Goal: Task Accomplishment & Management: Use online tool/utility

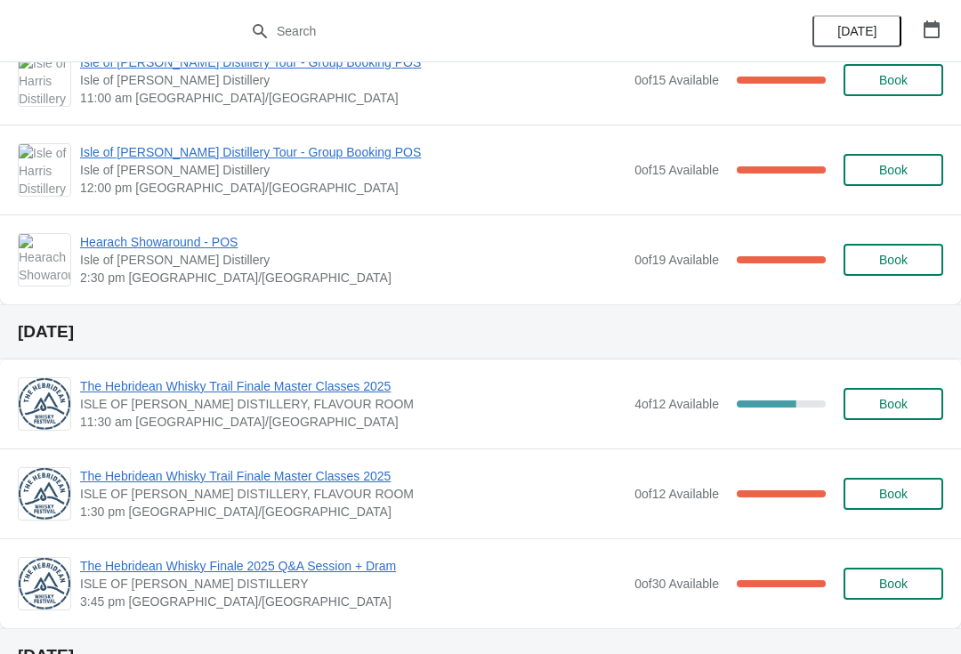
scroll to position [704, 0]
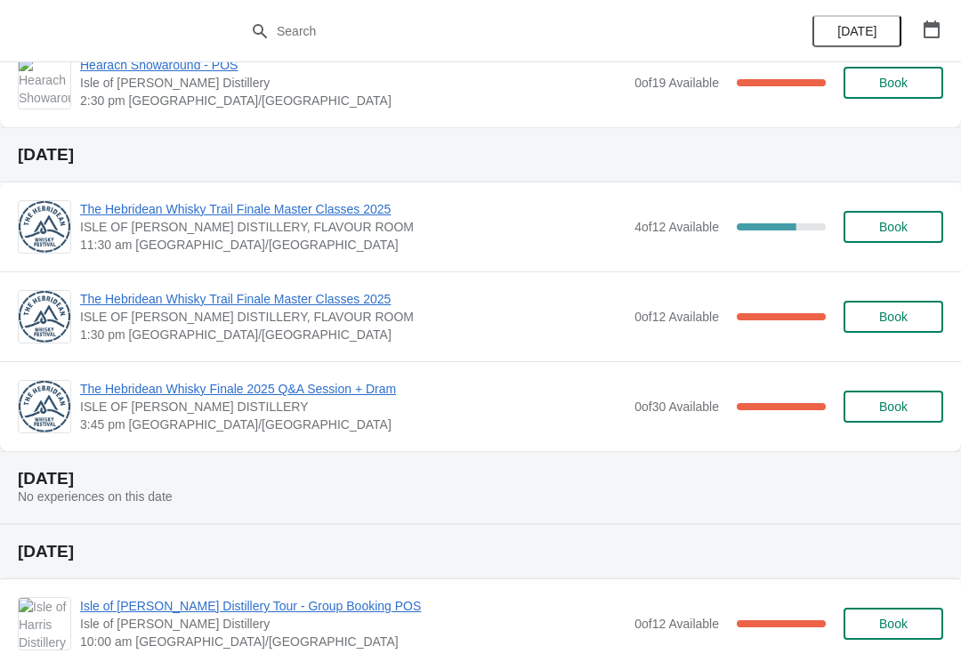
scroll to position [814, 0]
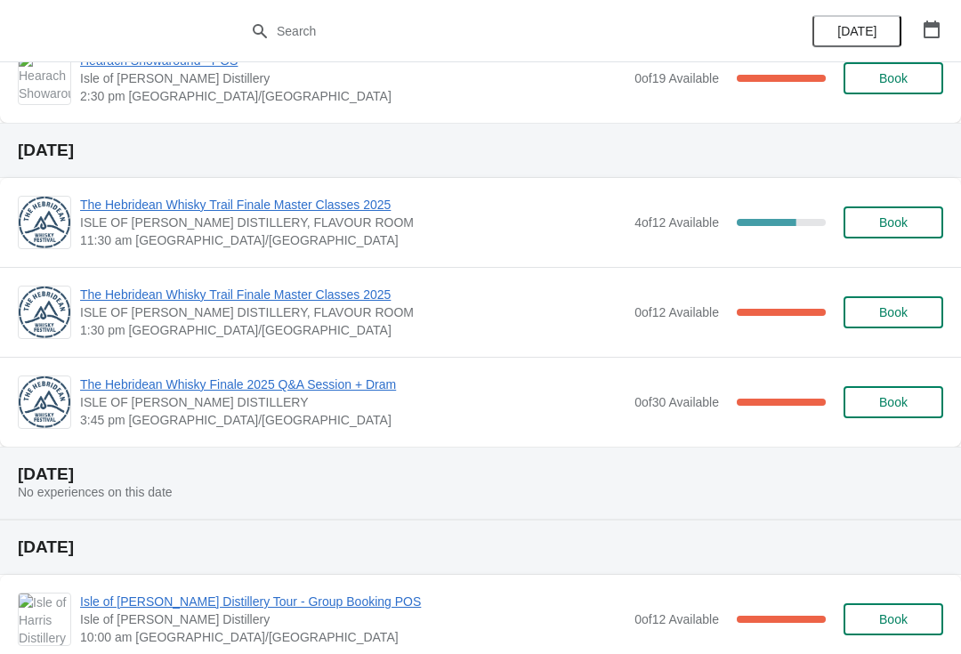
click at [888, 221] on span "Book" at bounding box center [893, 222] width 28 height 14
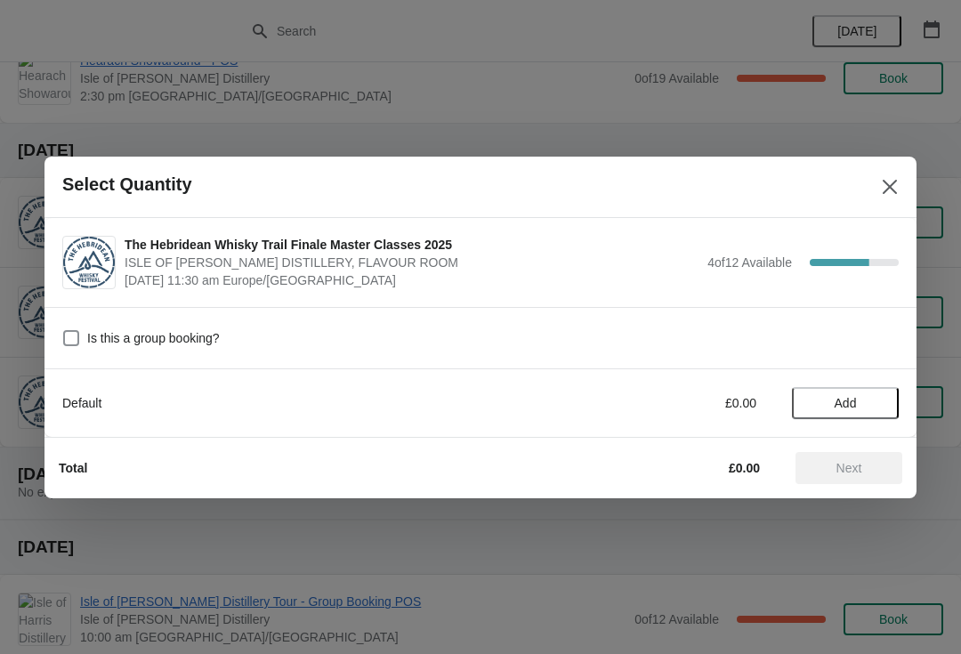
click at [887, 190] on icon "Close" at bounding box center [890, 187] width 18 height 18
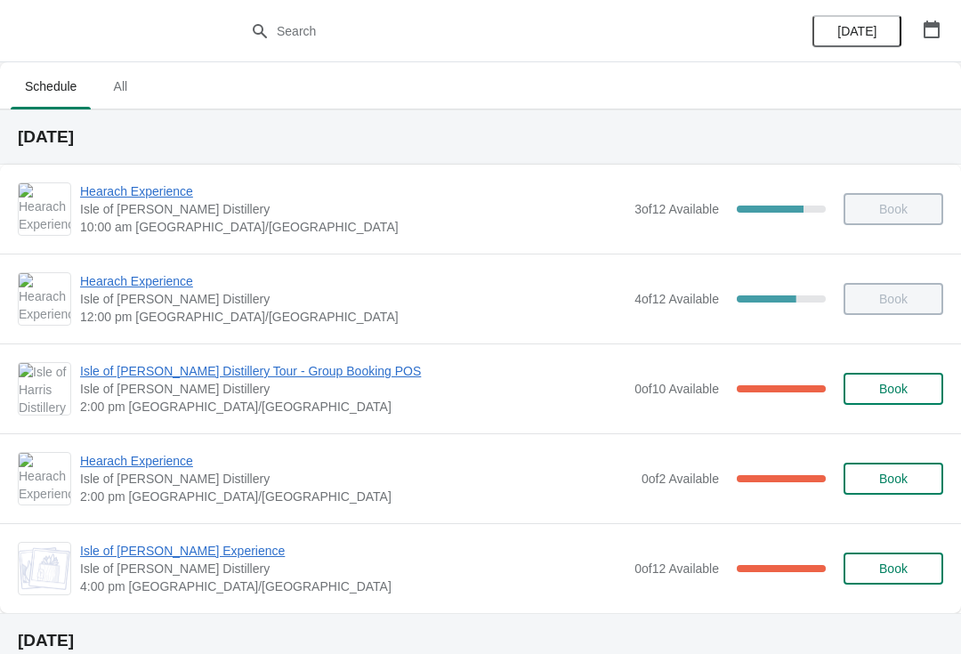
click at [139, 557] on span "Isle of [PERSON_NAME] Experience" at bounding box center [352, 551] width 545 height 18
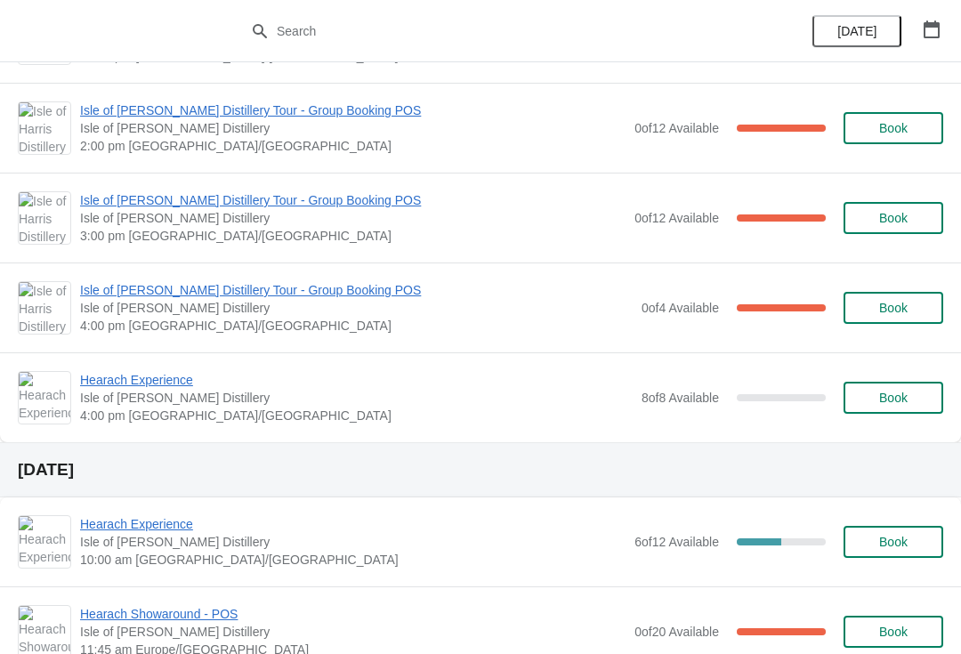
scroll to position [1900, 0]
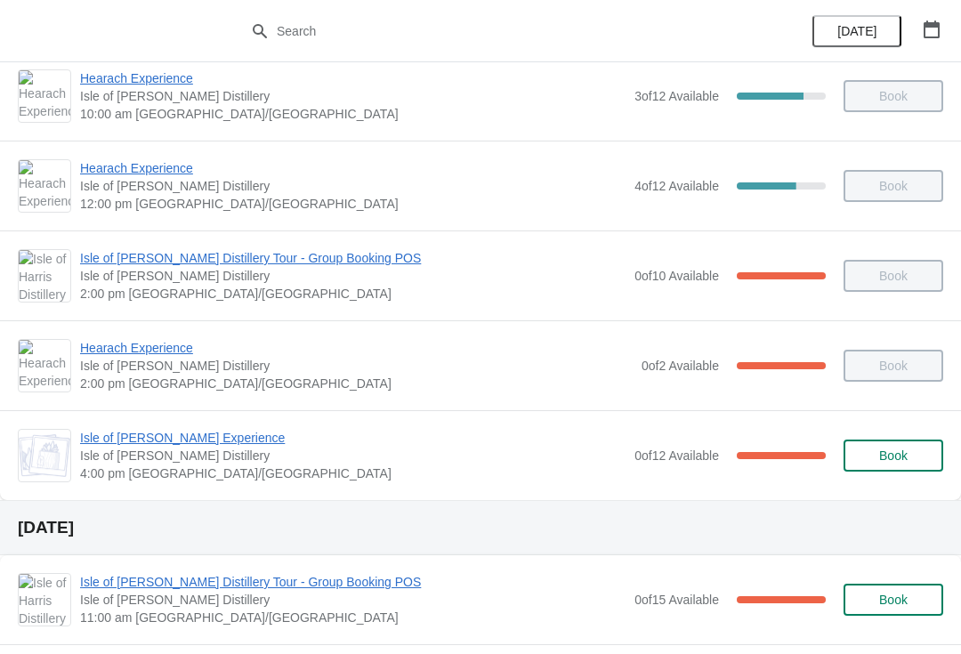
scroll to position [117, 0]
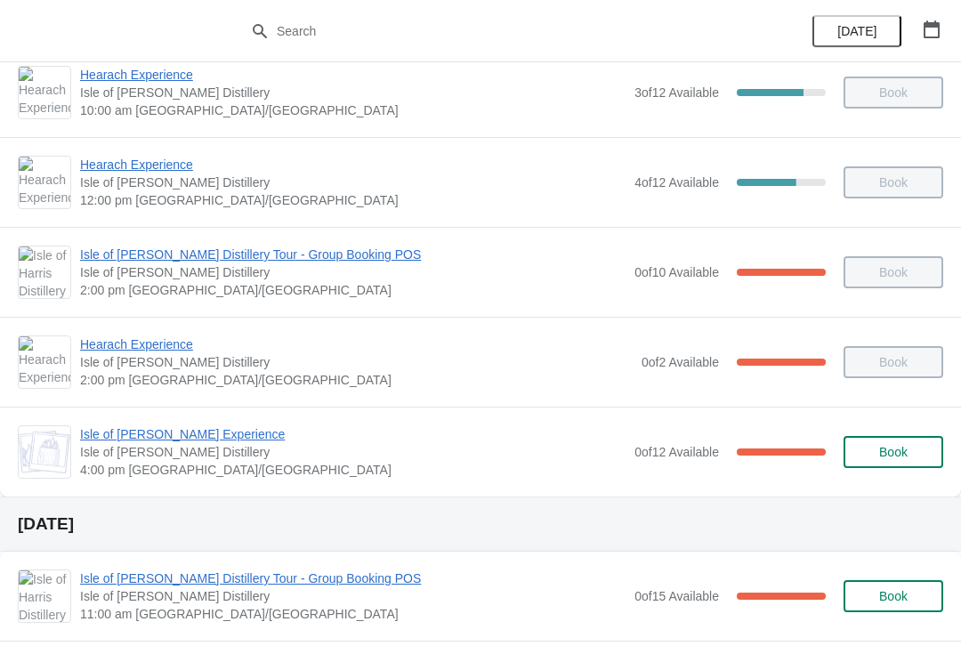
click at [117, 442] on span "Isle of [PERSON_NAME] Experience" at bounding box center [352, 434] width 545 height 18
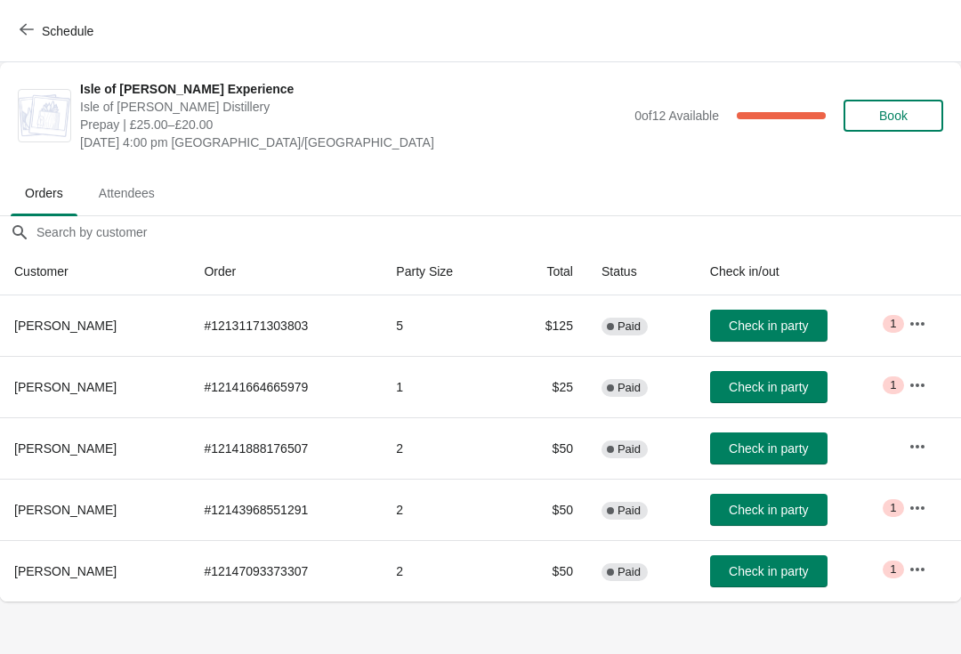
click at [728, 447] on span "Check in party" at bounding box center [767, 448] width 79 height 14
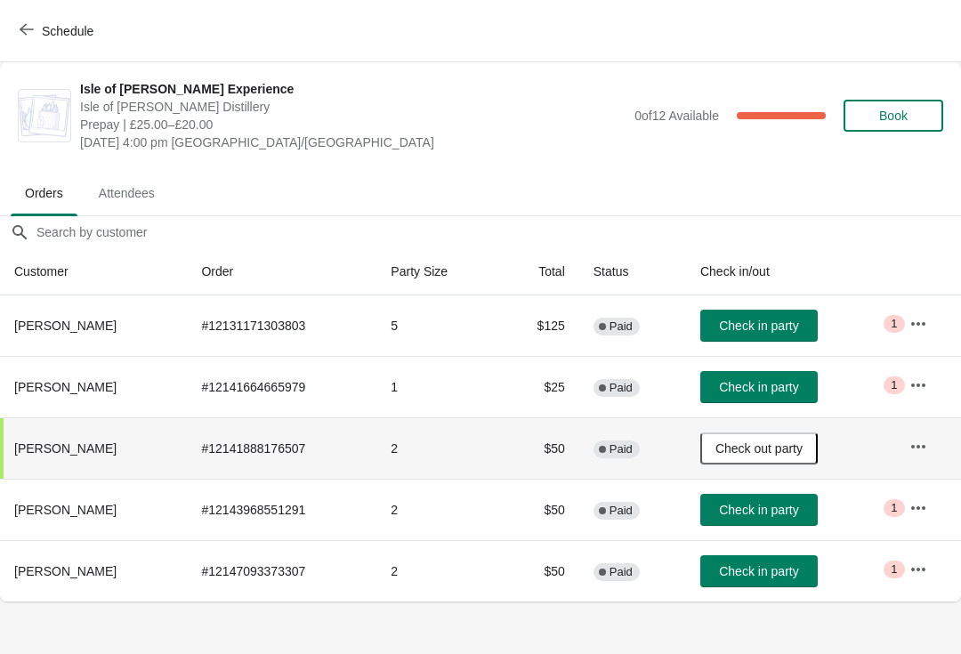
click at [746, 323] on span "Check in party" at bounding box center [758, 325] width 79 height 14
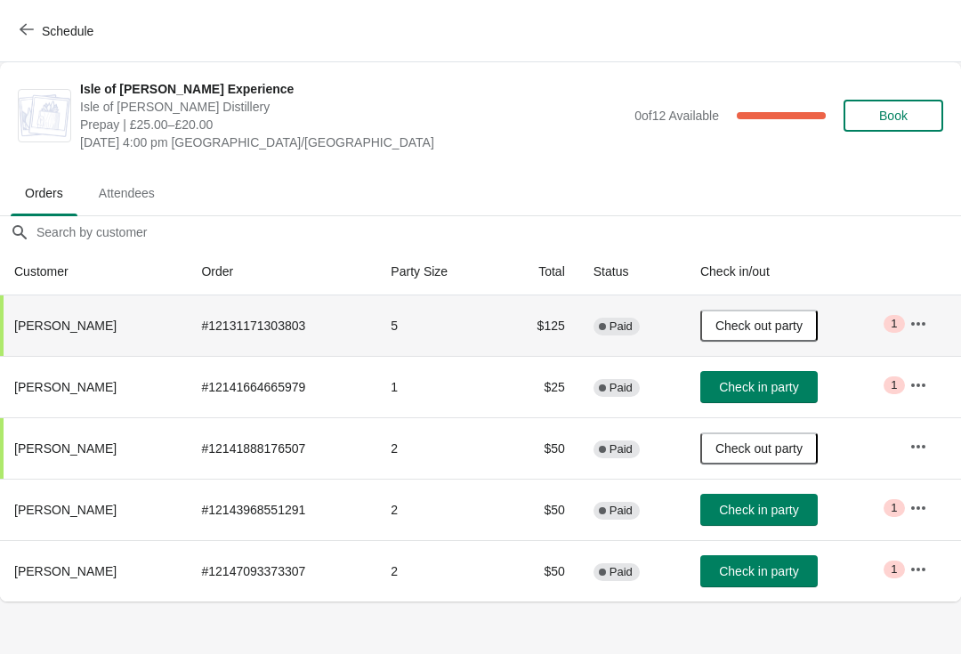
click at [60, 43] on button "Schedule" at bounding box center [58, 31] width 99 height 32
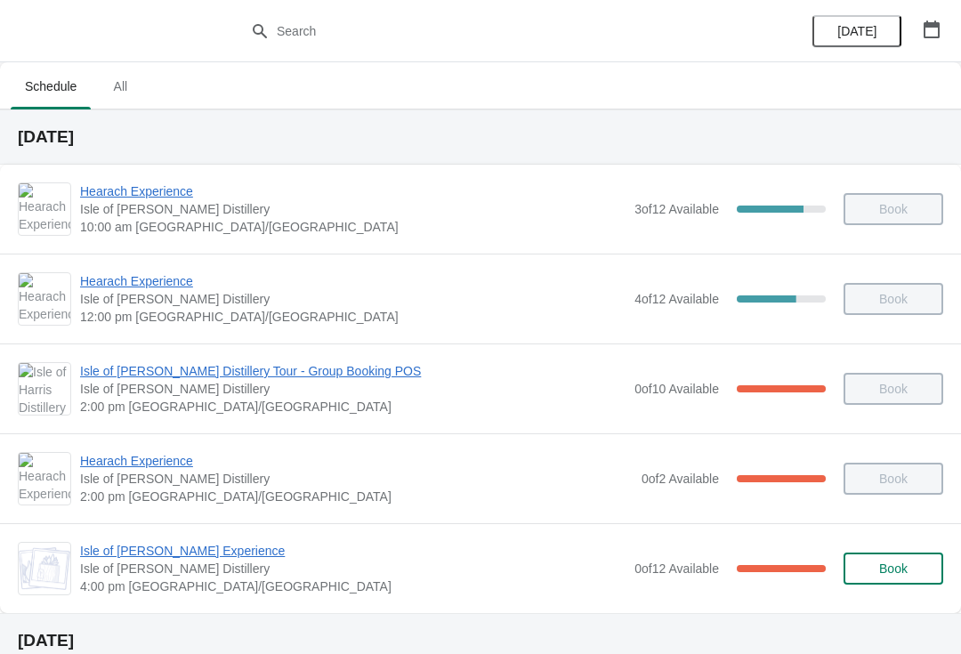
click at [212, 551] on span "Isle of [PERSON_NAME] Experience" at bounding box center [352, 551] width 545 height 18
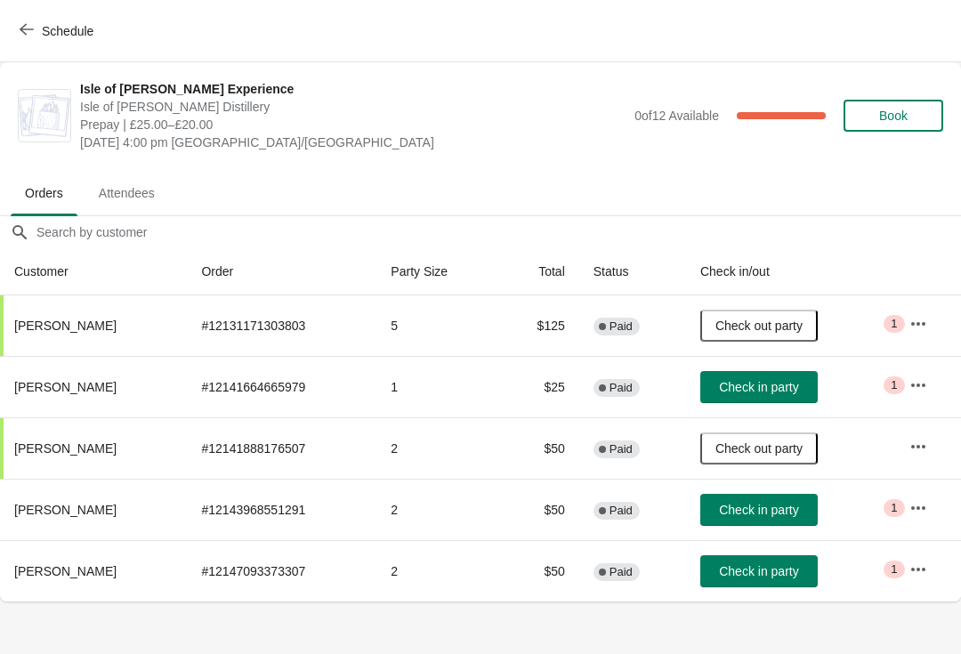
click at [768, 507] on span "Check in party" at bounding box center [758, 510] width 79 height 14
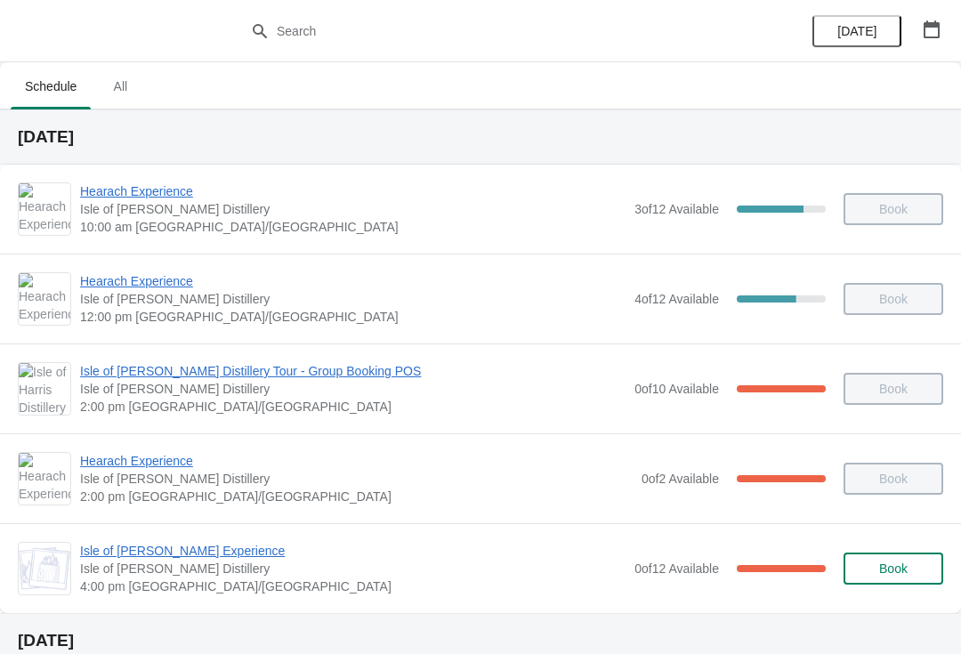
click at [224, 558] on span "Isle of [PERSON_NAME] Experience" at bounding box center [352, 551] width 545 height 18
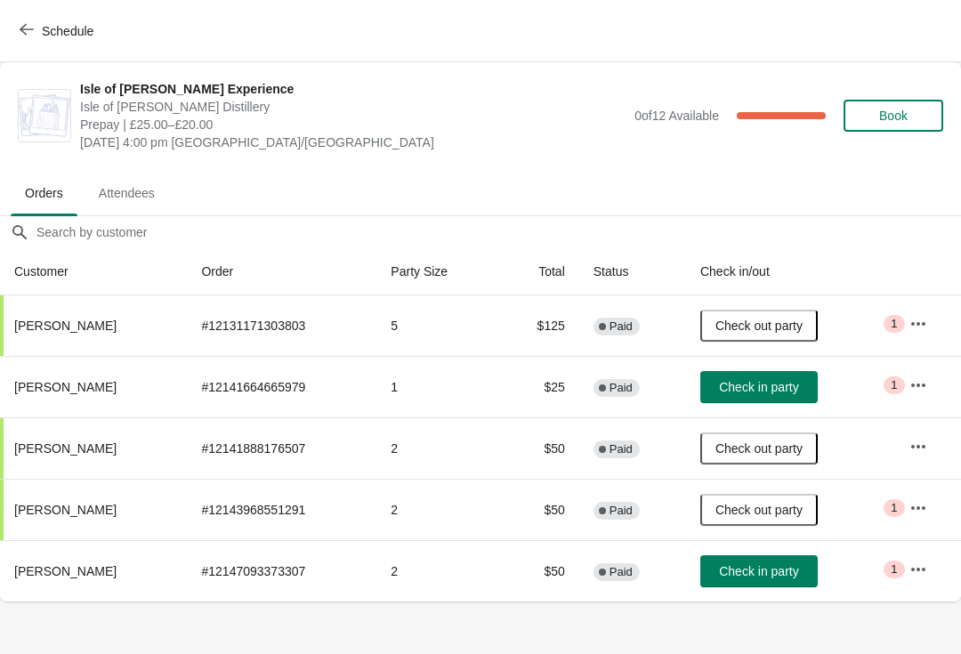
click at [744, 571] on span "Check in party" at bounding box center [758, 571] width 79 height 14
